Goal: Task Accomplishment & Management: Complete application form

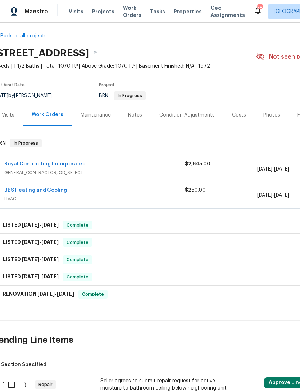
scroll to position [4, 8]
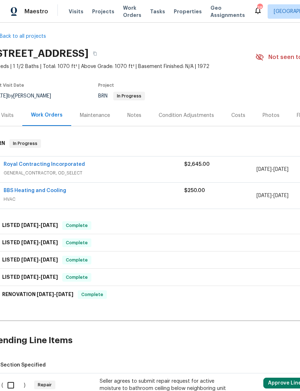
click at [97, 170] on div "Royal Contracting Incorporated" at bounding box center [94, 165] width 181 height 9
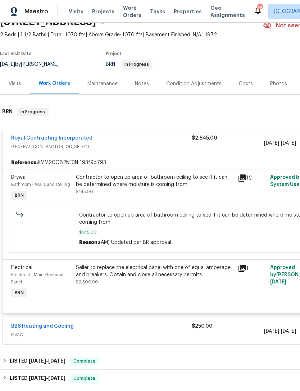
scroll to position [35, 0]
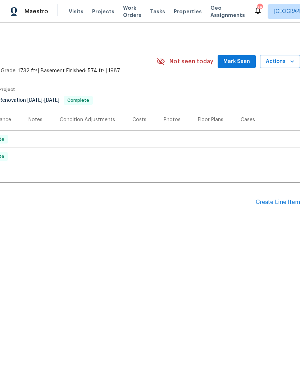
scroll to position [0, 107]
click at [263, 196] on div "Pending Line Items Create Line Item" at bounding box center [96, 202] width 407 height 33
click at [257, 203] on div "Create Line Item" at bounding box center [278, 202] width 44 height 7
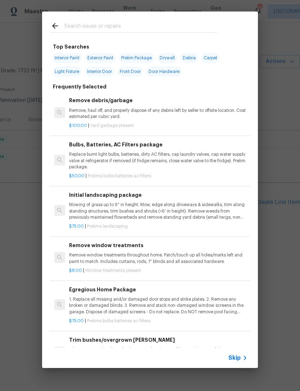
click at [82, 26] on input "text" at bounding box center [140, 27] width 153 height 11
click at [106, 59] on span "Exterior Paint" at bounding box center [100, 58] width 30 height 10
type input "Exterior Paint"
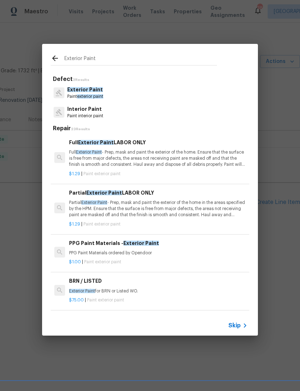
click at [236, 328] on span "Skip" at bounding box center [235, 325] width 12 height 7
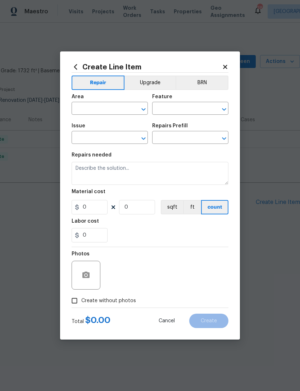
click at [138, 109] on button "Clear" at bounding box center [134, 109] width 10 height 10
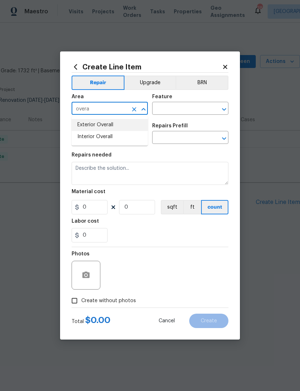
click at [103, 121] on li "Exterior Overall" at bounding box center [110, 125] width 76 height 12
type input "Exterior Overall"
click at [102, 135] on input "text" at bounding box center [100, 138] width 56 height 11
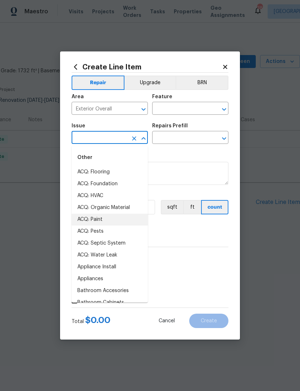
click at [93, 223] on li "ACQ: Paint" at bounding box center [110, 220] width 76 height 12
type input "ACQ: Paint"
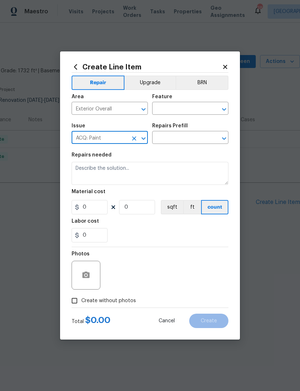
click at [215, 107] on icon "Clear" at bounding box center [214, 109] width 7 height 7
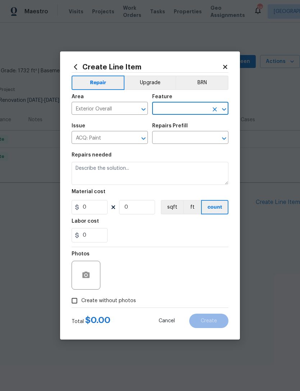
click at [216, 109] on icon "Clear" at bounding box center [214, 109] width 7 height 7
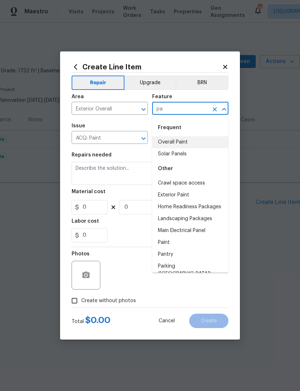
click at [181, 139] on li "Overall Paint" at bounding box center [190, 142] width 76 height 12
type input "Overall Paint"
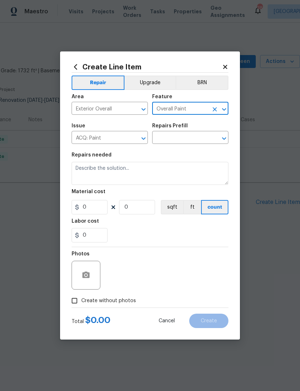
click at [198, 135] on input "text" at bounding box center [180, 138] width 56 height 11
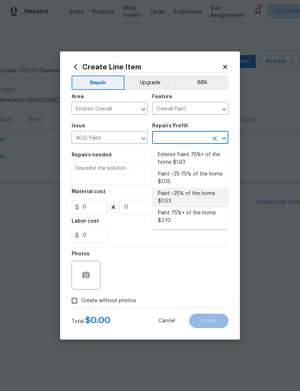
click at [182, 193] on li "Paint ~25% of the home $0.53" at bounding box center [190, 197] width 76 height 19
type input "Paint ~25% of the home $0.53"
type input "Acquisition"
type textarea "Acquisition Scope: ~25% of the home needs interior paint"
type input "1"
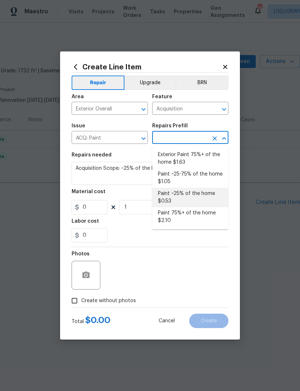
type input "Paint ~25% of the home $0.53"
type input "0.53"
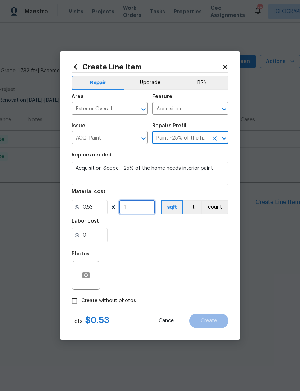
click at [143, 208] on input "1" at bounding box center [137, 207] width 36 height 14
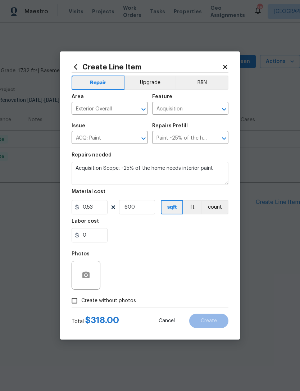
click at [194, 240] on div "0" at bounding box center [150, 235] width 157 height 14
click at [141, 210] on input "600" at bounding box center [137, 207] width 36 height 14
type input "1000"
click at [169, 240] on div "0" at bounding box center [150, 235] width 157 height 14
click at [79, 302] on input "Create without photos" at bounding box center [75, 301] width 14 height 14
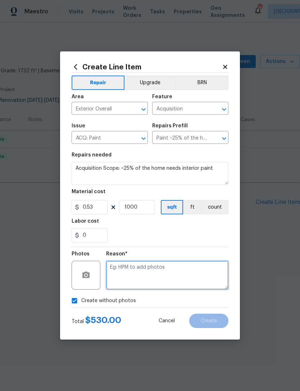
click at [138, 278] on textarea at bounding box center [167, 275] width 122 height 29
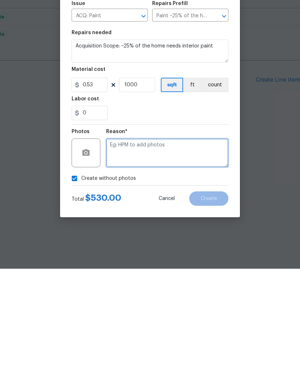
click at [141, 261] on textarea at bounding box center [167, 275] width 122 height 29
click at [177, 261] on textarea at bounding box center [167, 275] width 122 height 29
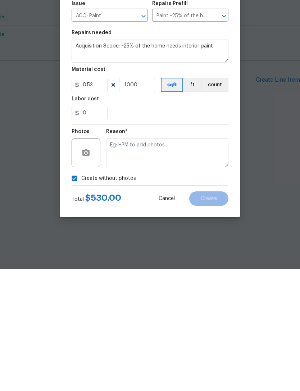
click at [77, 294] on input "Create without photos" at bounding box center [75, 301] width 14 height 14
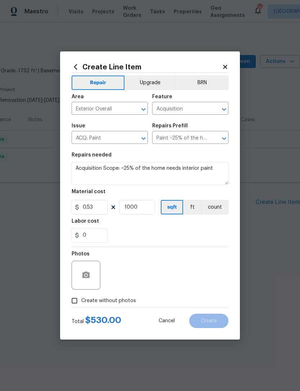
click at [96, 270] on div at bounding box center [86, 275] width 29 height 29
click at [84, 275] on icon "button" at bounding box center [85, 275] width 7 height 6
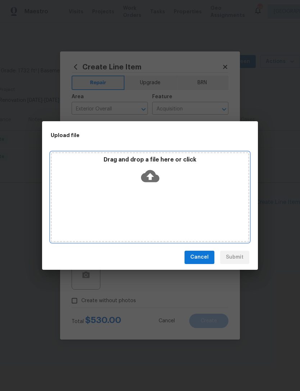
click at [163, 170] on div "Drag and drop a file here or click" at bounding box center [150, 171] width 197 height 31
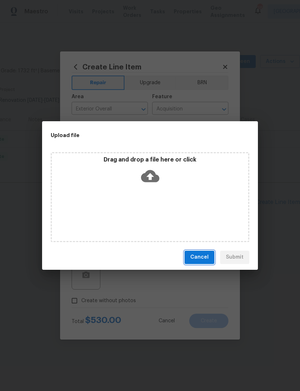
click at [201, 252] on button "Cancel" at bounding box center [200, 257] width 30 height 13
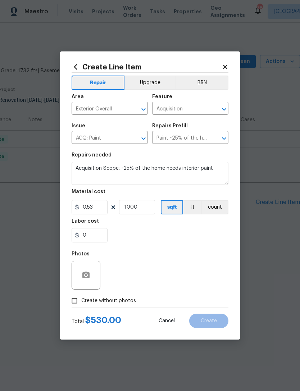
click at [80, 301] on input "Create without photos" at bounding box center [75, 301] width 14 height 14
checkbox input "true"
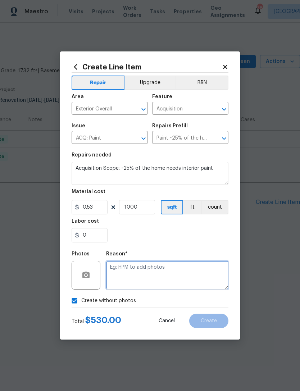
click at [159, 271] on textarea at bounding box center [167, 275] width 122 height 29
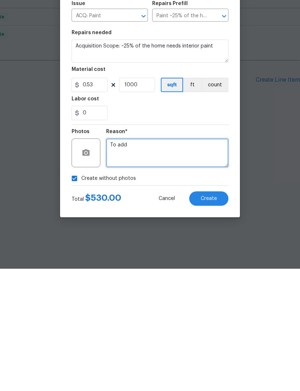
type textarea "To add"
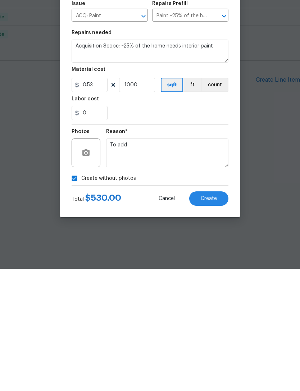
click at [213, 319] on span "Create" at bounding box center [209, 321] width 16 height 5
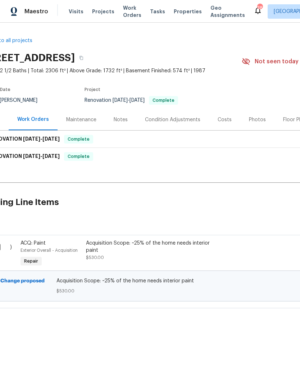
scroll to position [0, 21]
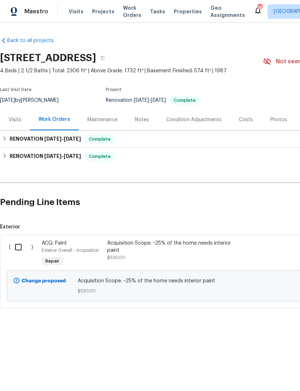
click at [30, 245] on input "checkbox" at bounding box center [21, 247] width 21 height 15
checkbox input "true"
click at [165, 261] on div "Acquisition Scope: ~25% of the home needs interior paint $530.00" at bounding box center [170, 251] width 127 height 22
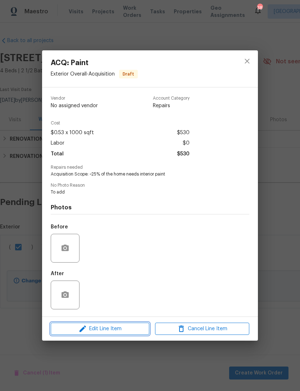
click at [100, 331] on span "Edit Line Item" at bounding box center [100, 329] width 94 height 9
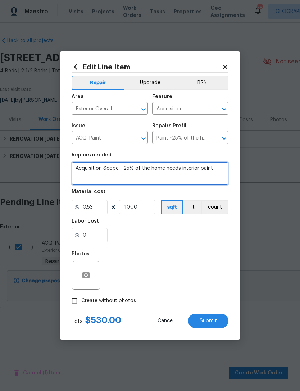
click at [215, 167] on textarea "Acquisition Scope: ~25% of the home needs interior paint" at bounding box center [150, 173] width 157 height 23
type textarea "Acquisition Scope: ~25% of the home needs interior paint 1. Front left door abo…"
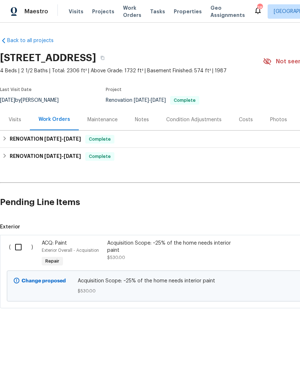
click at [21, 249] on input "checkbox" at bounding box center [21, 247] width 21 height 15
checkbox input "true"
click at [258, 373] on span "Create Work Order" at bounding box center [259, 373] width 48 height 9
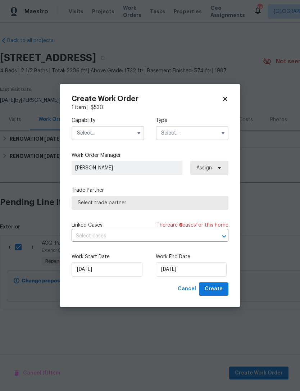
click at [133, 132] on input "text" at bounding box center [108, 133] width 73 height 14
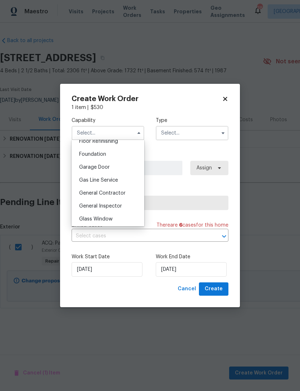
scroll to position [304, 0]
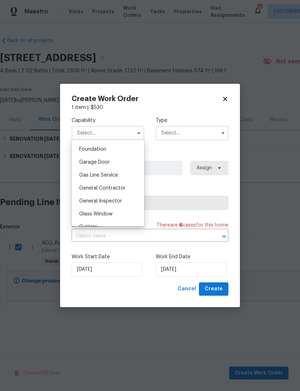
click at [109, 186] on span "General Contractor" at bounding box center [102, 188] width 46 height 5
type input "General Contractor"
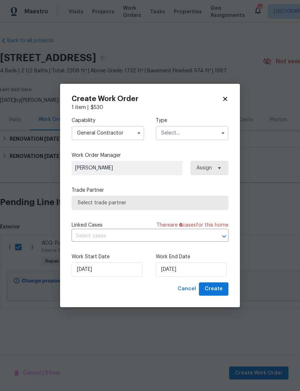
click at [203, 128] on input "text" at bounding box center [192, 133] width 73 height 14
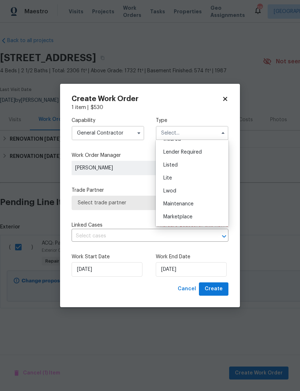
scroll to position [54, 0]
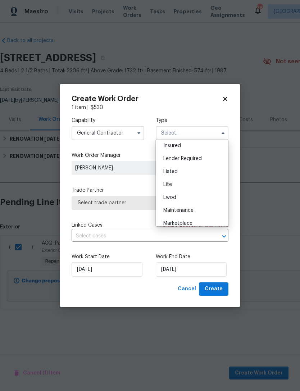
click at [183, 172] on div "Listed" at bounding box center [192, 171] width 69 height 13
type input "Listed"
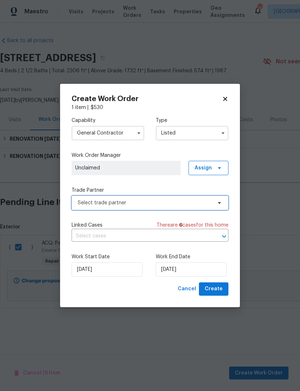
click at [109, 204] on span "Select trade partner" at bounding box center [145, 202] width 134 height 7
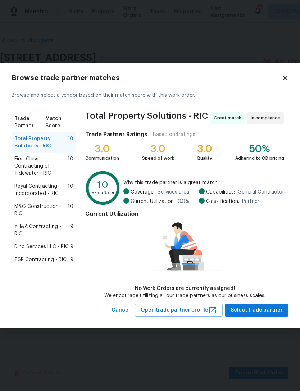
click at [29, 243] on span "Dino Services LLC - RIC" at bounding box center [41, 246] width 54 height 7
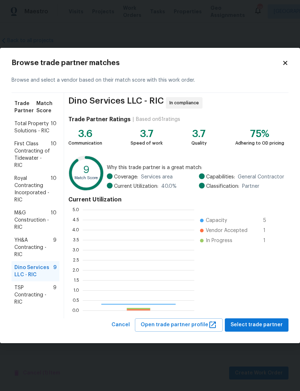
scroll to position [101, 112]
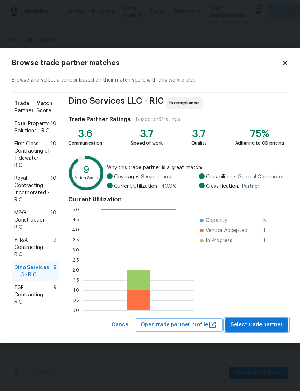
click at [263, 320] on button "Select trade partner" at bounding box center [257, 325] width 64 height 13
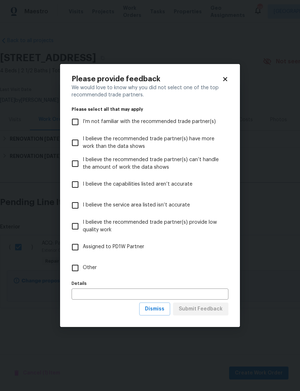
click at [76, 266] on input "Other" at bounding box center [75, 268] width 15 height 15
checkbox input "true"
click at [105, 289] on input "text" at bounding box center [150, 294] width 157 height 11
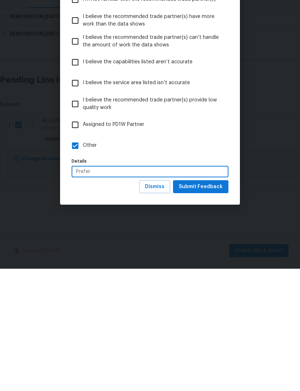
type input "Prefer"
click at [204, 305] on span "Submit Feedback" at bounding box center [201, 309] width 44 height 9
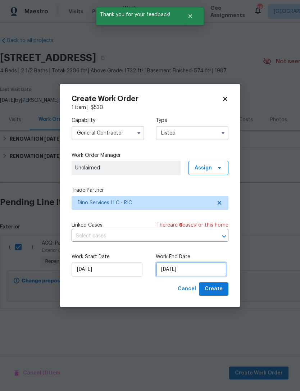
click at [186, 271] on input "[DATE]" at bounding box center [191, 269] width 71 height 14
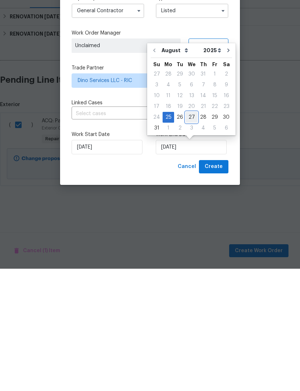
click at [192, 235] on div "27" at bounding box center [192, 240] width 12 height 10
type input "[DATE]"
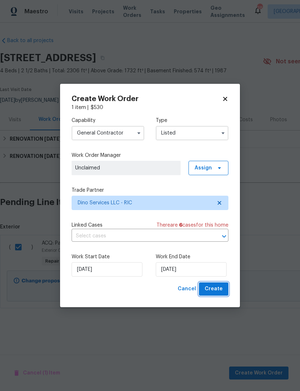
click at [215, 290] on span "Create" at bounding box center [214, 289] width 18 height 9
checkbox input "false"
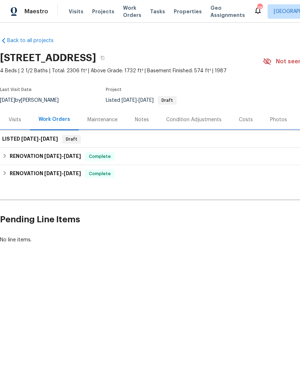
click at [118, 135] on div "LISTED 8/25/25 - 8/27/25 Draft" at bounding box center [203, 139] width 402 height 9
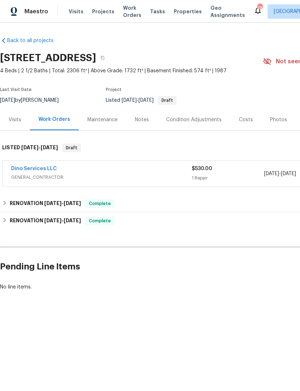
click at [117, 174] on span "GENERAL_CONTRACTOR" at bounding box center [101, 177] width 181 height 7
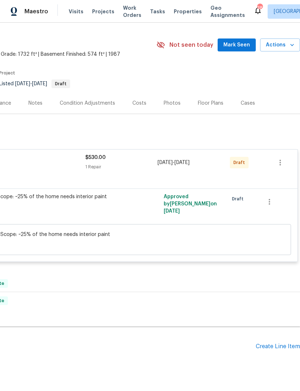
scroll to position [17, 107]
click at [271, 343] on div "Create Line Item" at bounding box center [278, 346] width 44 height 7
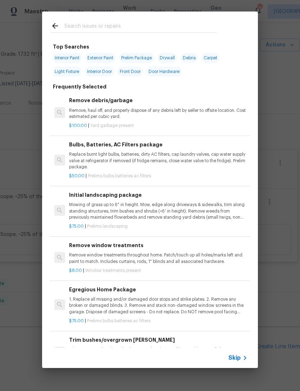
click at [66, 73] on span "Light Fixture" at bounding box center [67, 72] width 29 height 10
type input "Light Fixture"
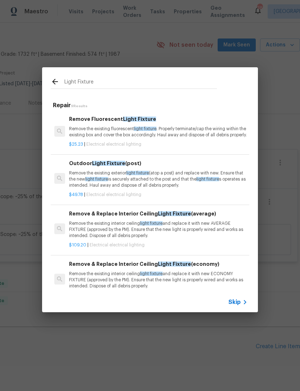
click at [113, 239] on p "Remove the existing interior ceiling light fixture and replace it with new AVER…" at bounding box center [158, 230] width 179 height 18
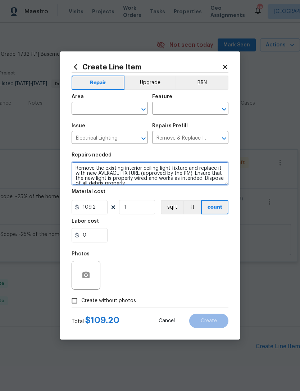
click at [132, 183] on textarea "Remove the existing interior ceiling light fixture and replace it with new AVER…" at bounding box center [150, 173] width 157 height 23
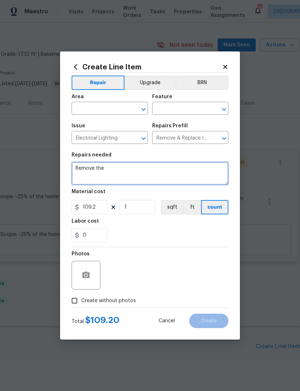
type textarea "Remove"
click at [85, 175] on textarea at bounding box center [150, 173] width 157 height 23
click at [87, 175] on textarea at bounding box center [150, 173] width 157 height 23
paste textarea "In the island, there is a piece of wood hanging from the bottom of the cabinet …"
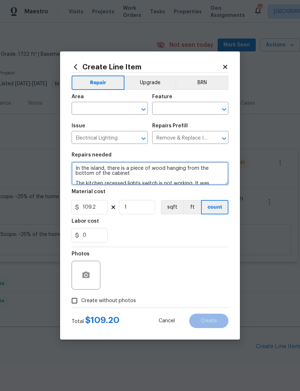
scroll to position [35, 0]
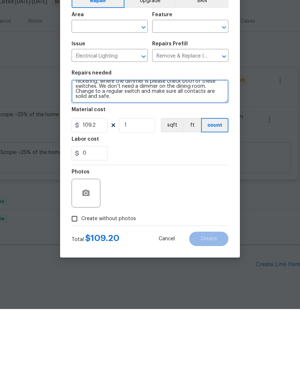
type textarea "In the island, there is a piece of wood hanging from the bottom of the cabinet …"
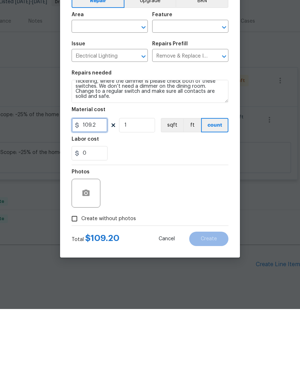
click at [97, 200] on input "109.2" at bounding box center [90, 207] width 36 height 14
type input "125"
click at [181, 247] on div "Photos" at bounding box center [150, 270] width 157 height 47
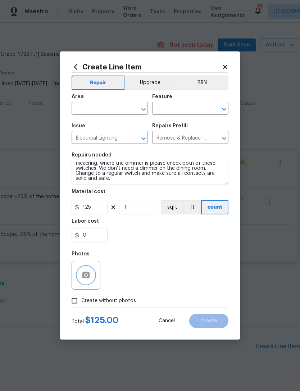
click at [86, 278] on icon "button" at bounding box center [85, 275] width 7 height 6
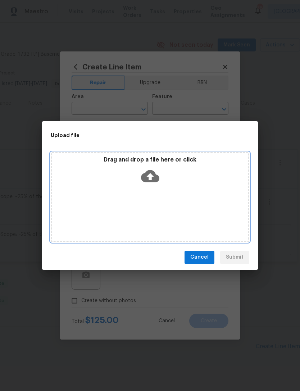
click at [150, 197] on div "Drag and drop a file here or click" at bounding box center [150, 197] width 199 height 90
